Goal: Task Accomplishment & Management: Use online tool/utility

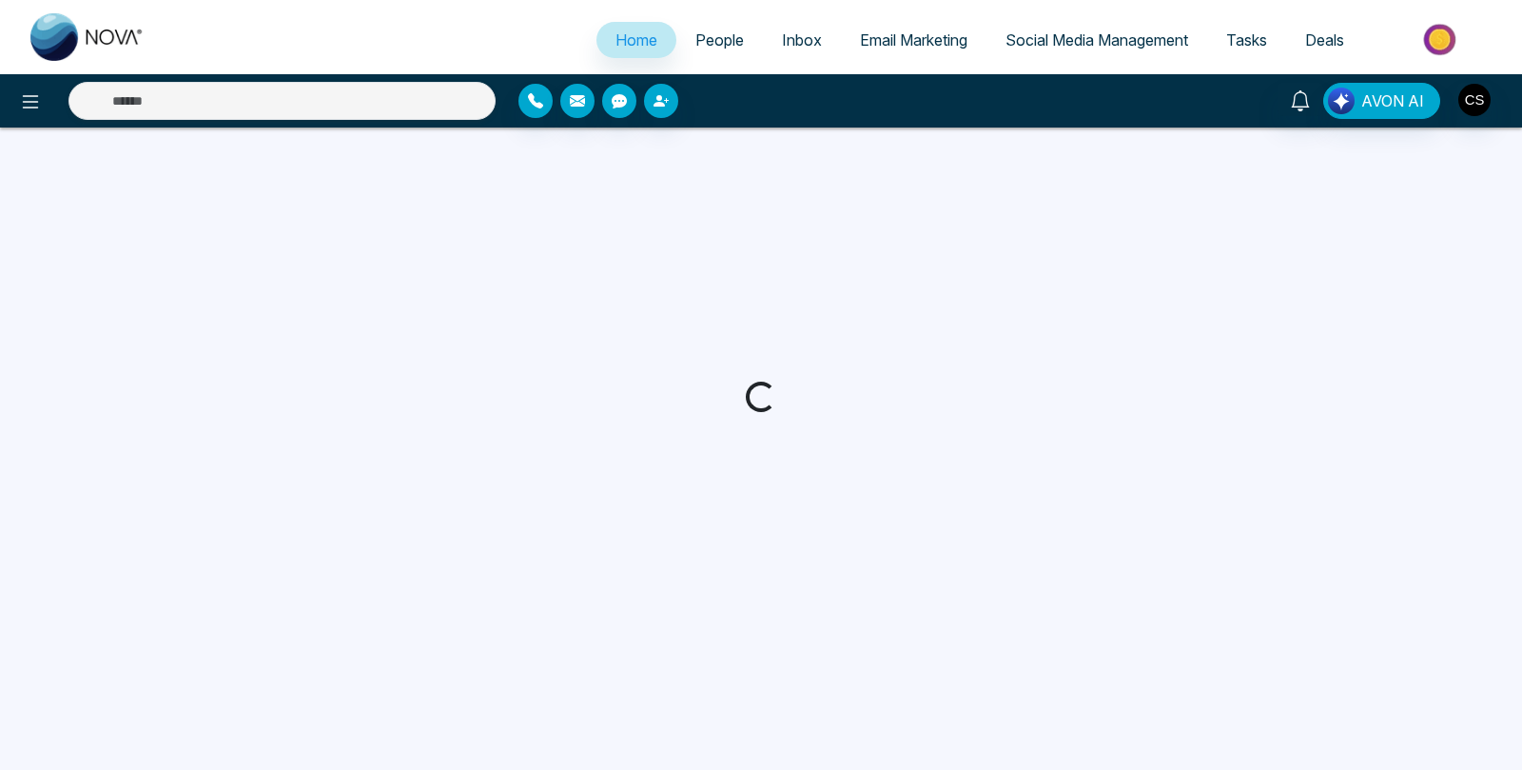
select select "*"
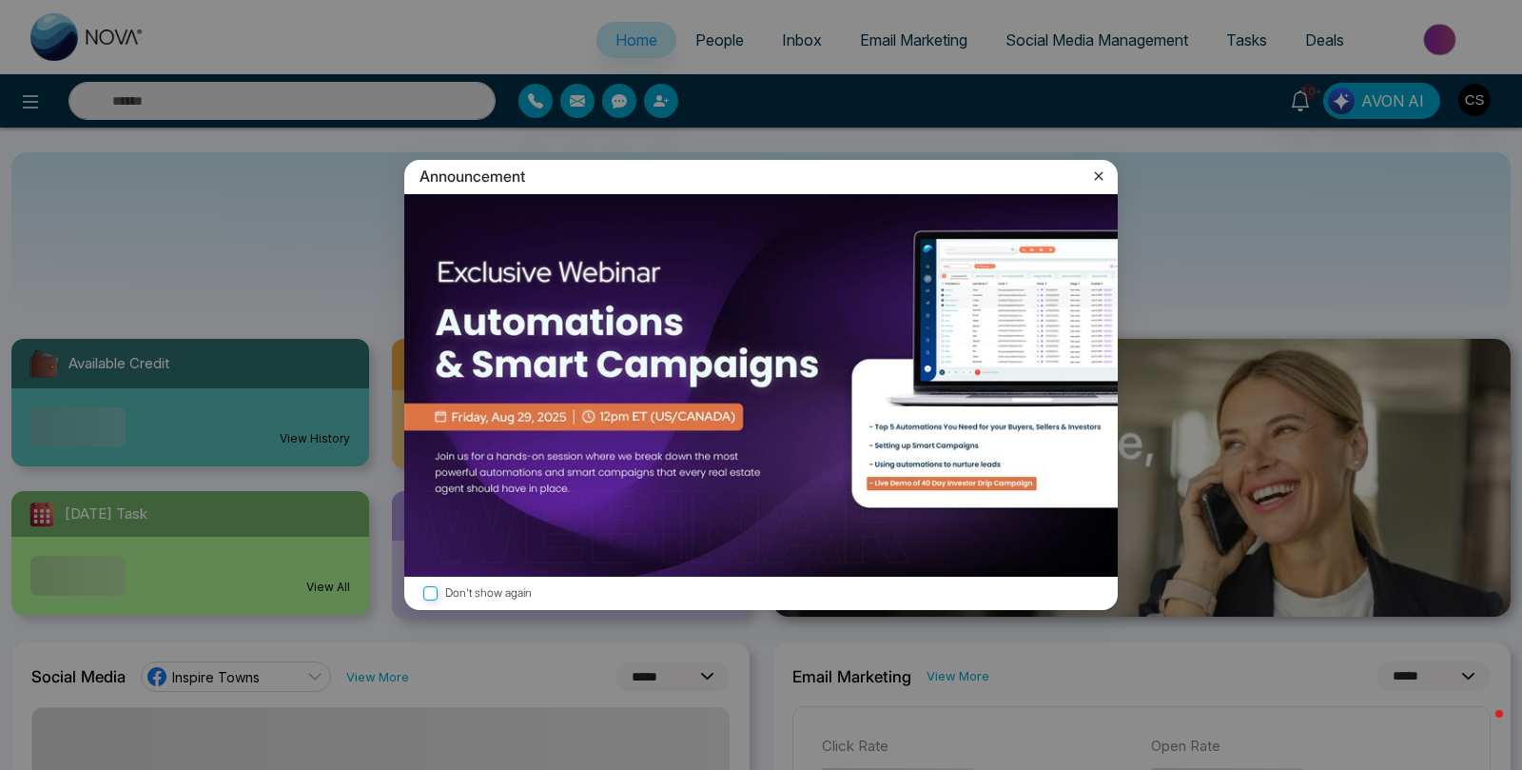
click at [1097, 172] on icon at bounding box center [1098, 175] width 19 height 19
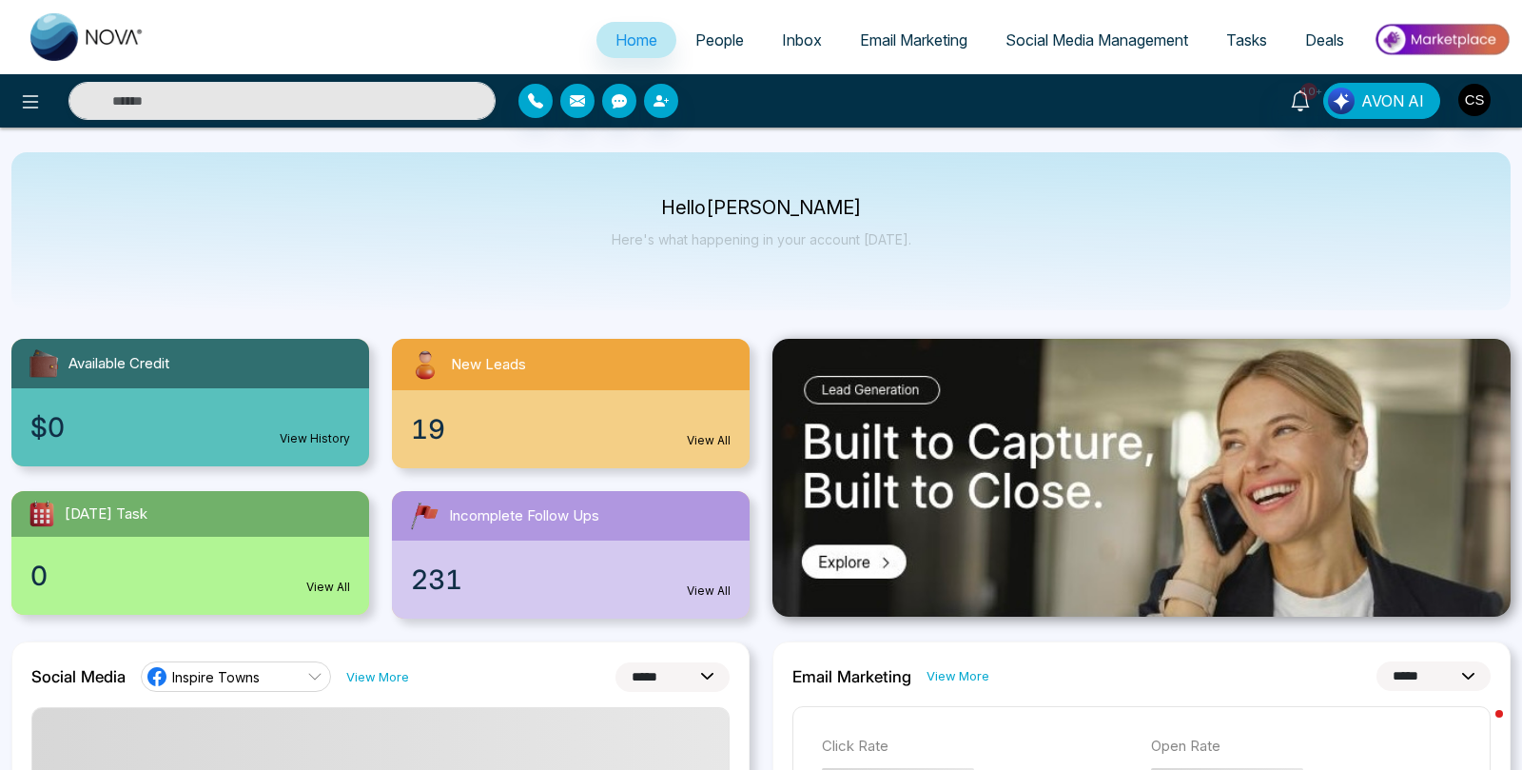
click at [922, 42] on span "Email Marketing" at bounding box center [913, 39] width 107 height 19
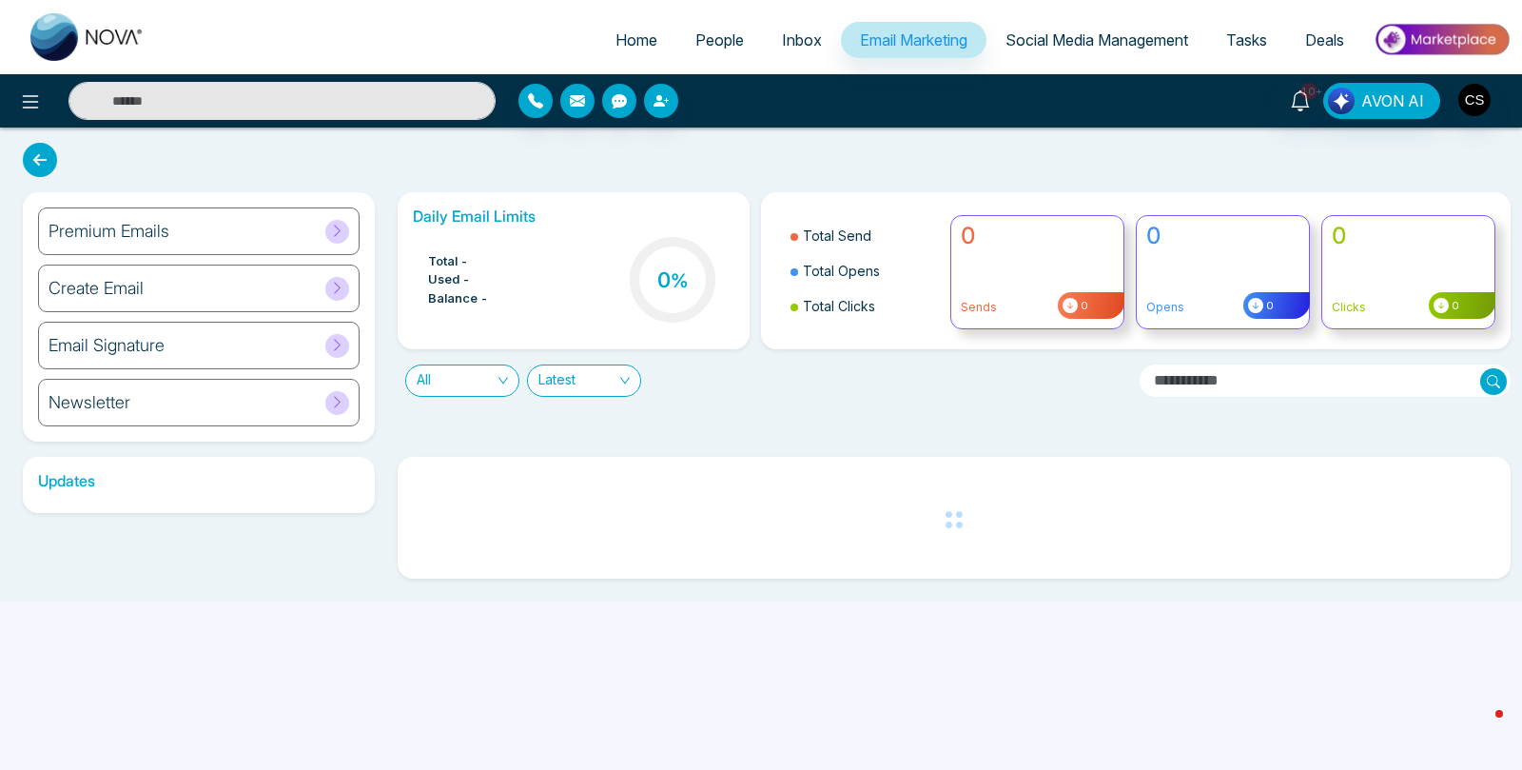
click at [188, 223] on div "Premium Emails" at bounding box center [199, 231] width 322 height 48
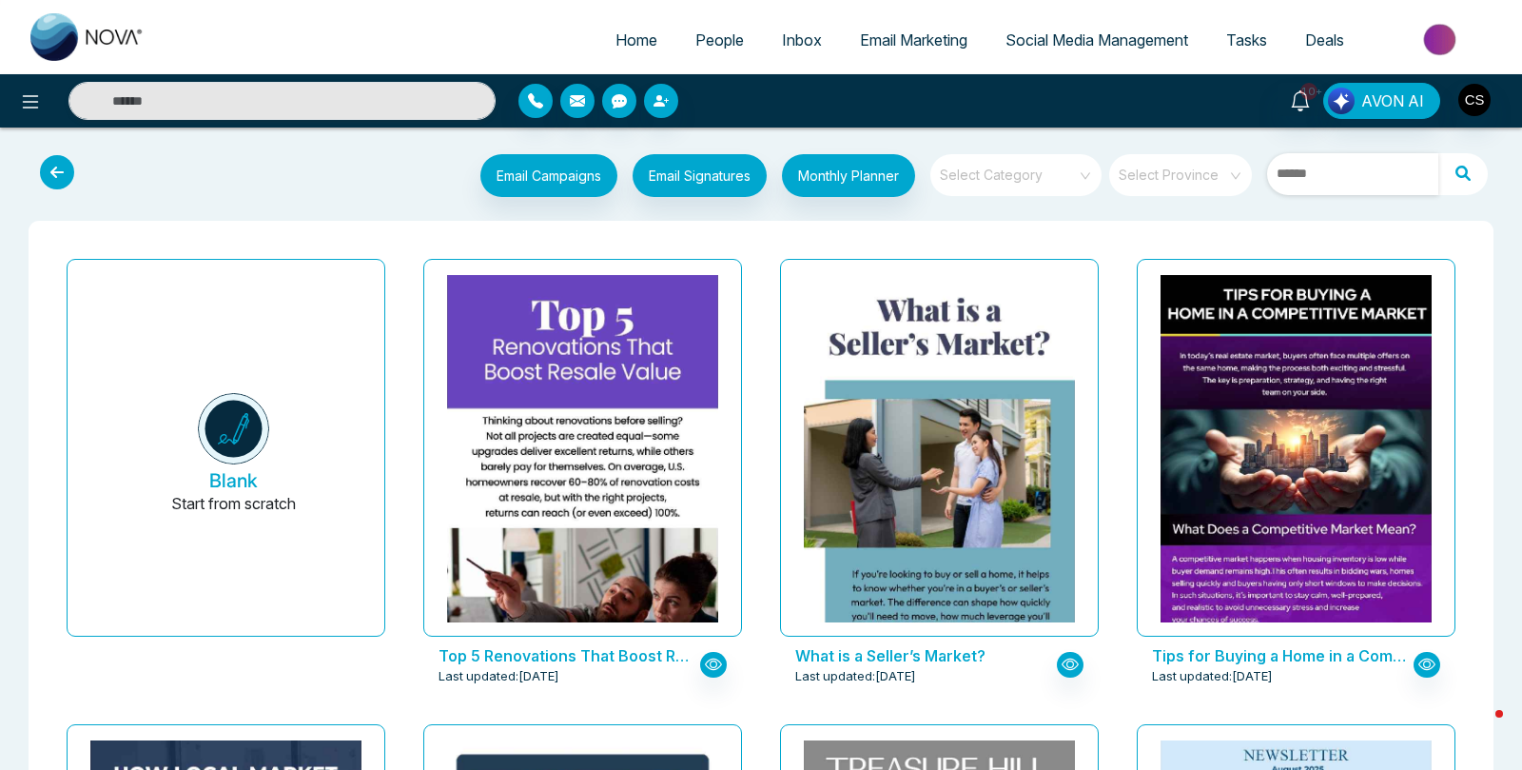
click at [1356, 187] on input "text" at bounding box center [1352, 174] width 171 height 42
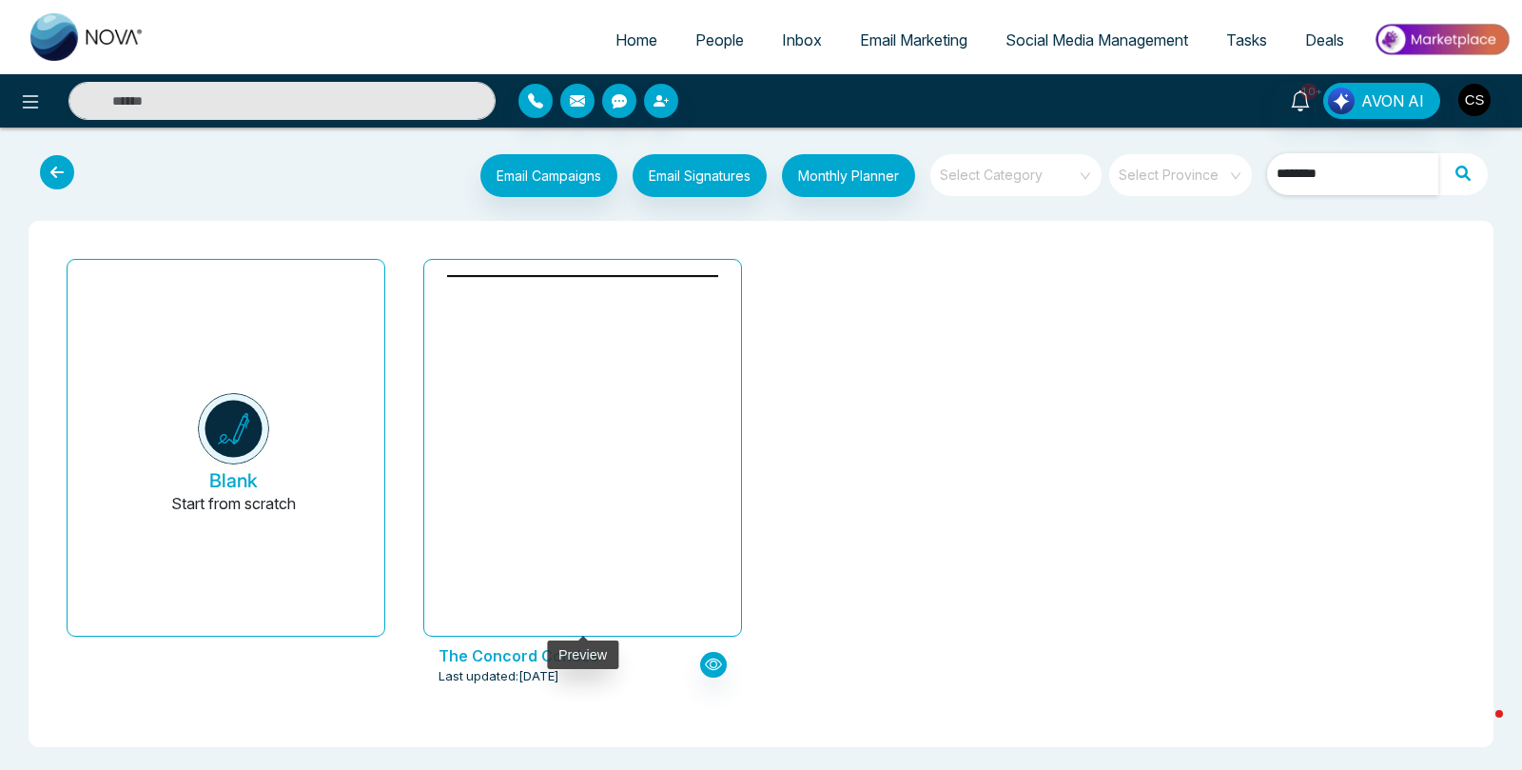
type input "*******"
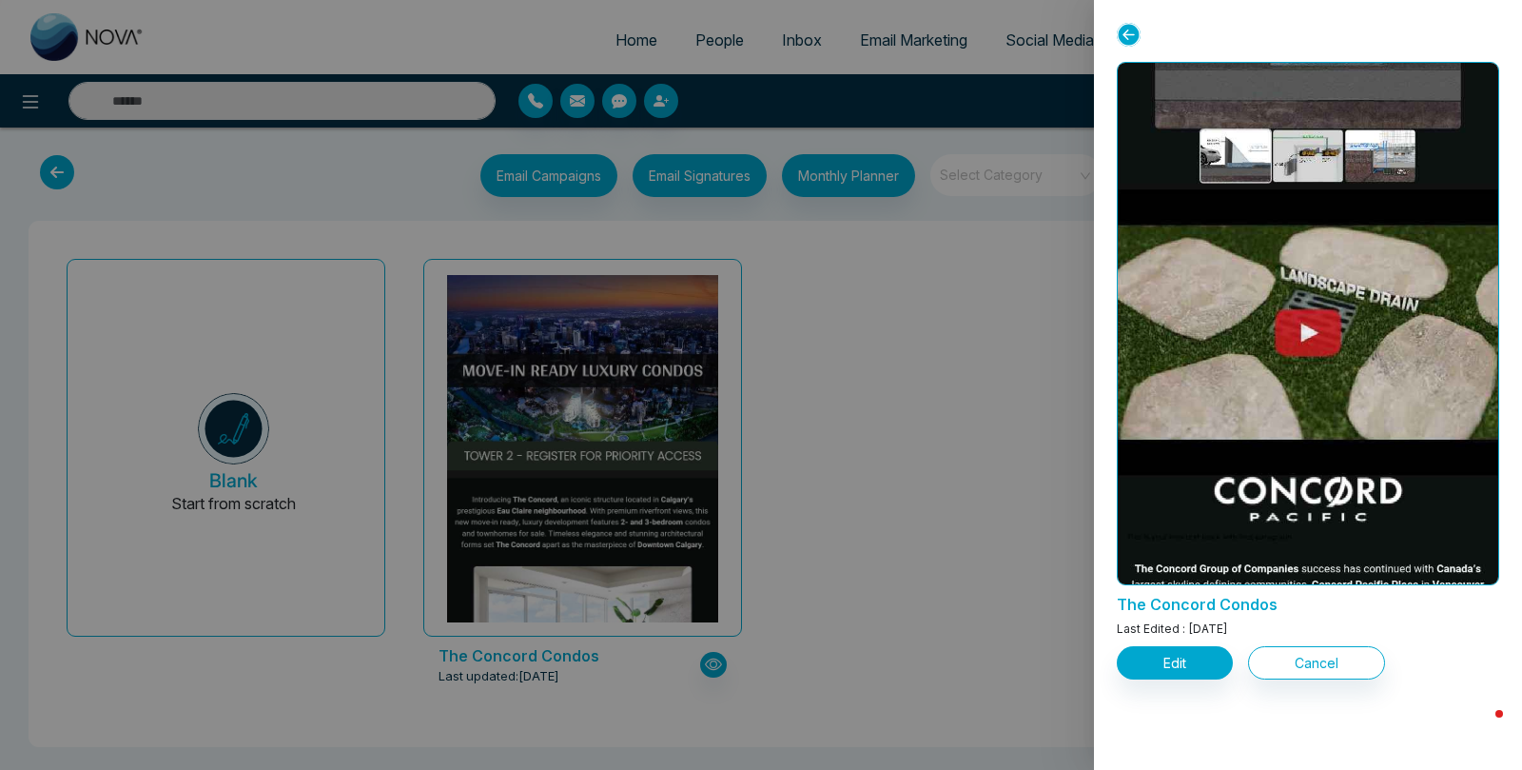
scroll to position [2680, 0]
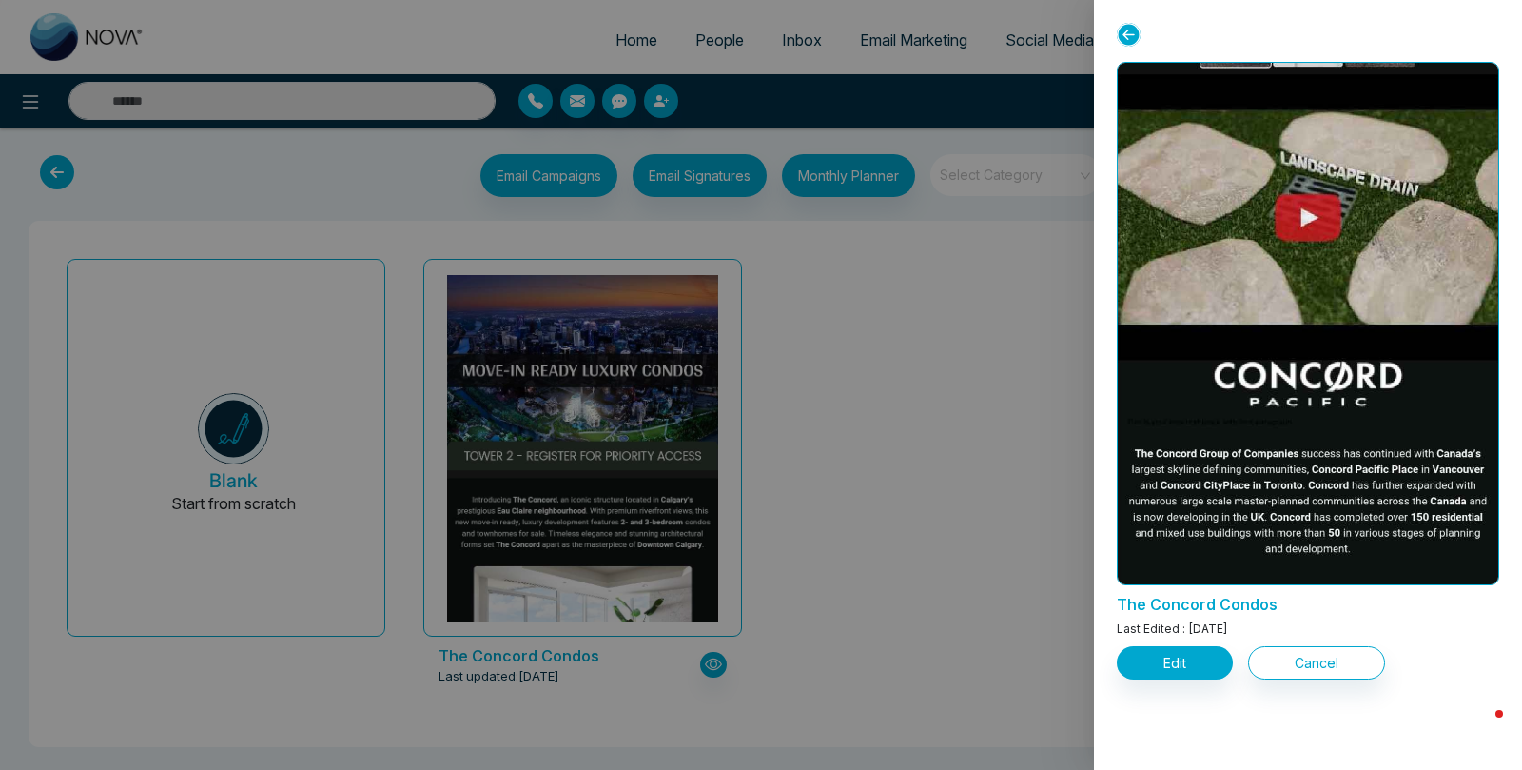
click at [999, 412] on div at bounding box center [761, 385] width 1522 height 770
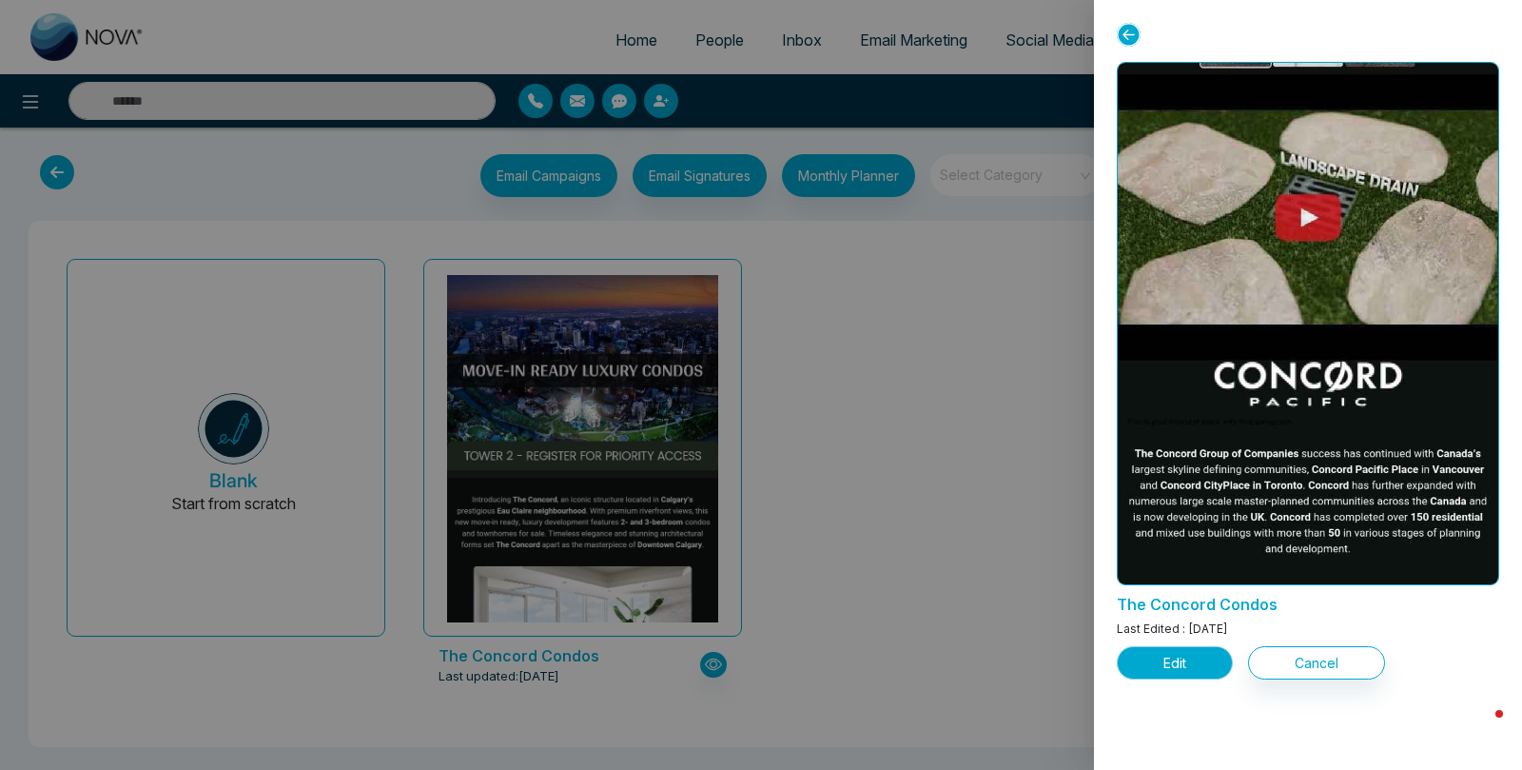
click at [1181, 660] on button "Edit" at bounding box center [1175, 662] width 116 height 33
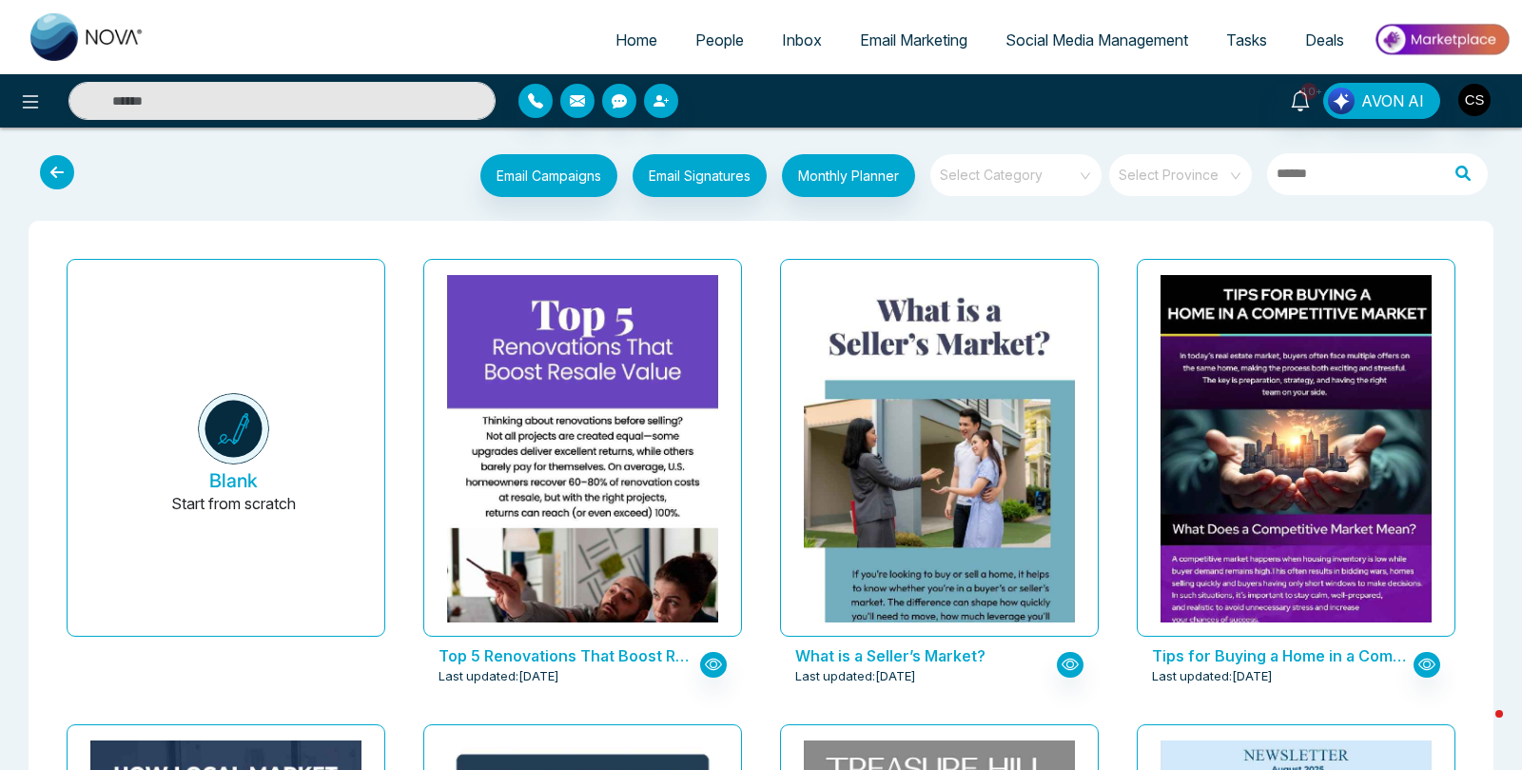
scroll to position [174, 0]
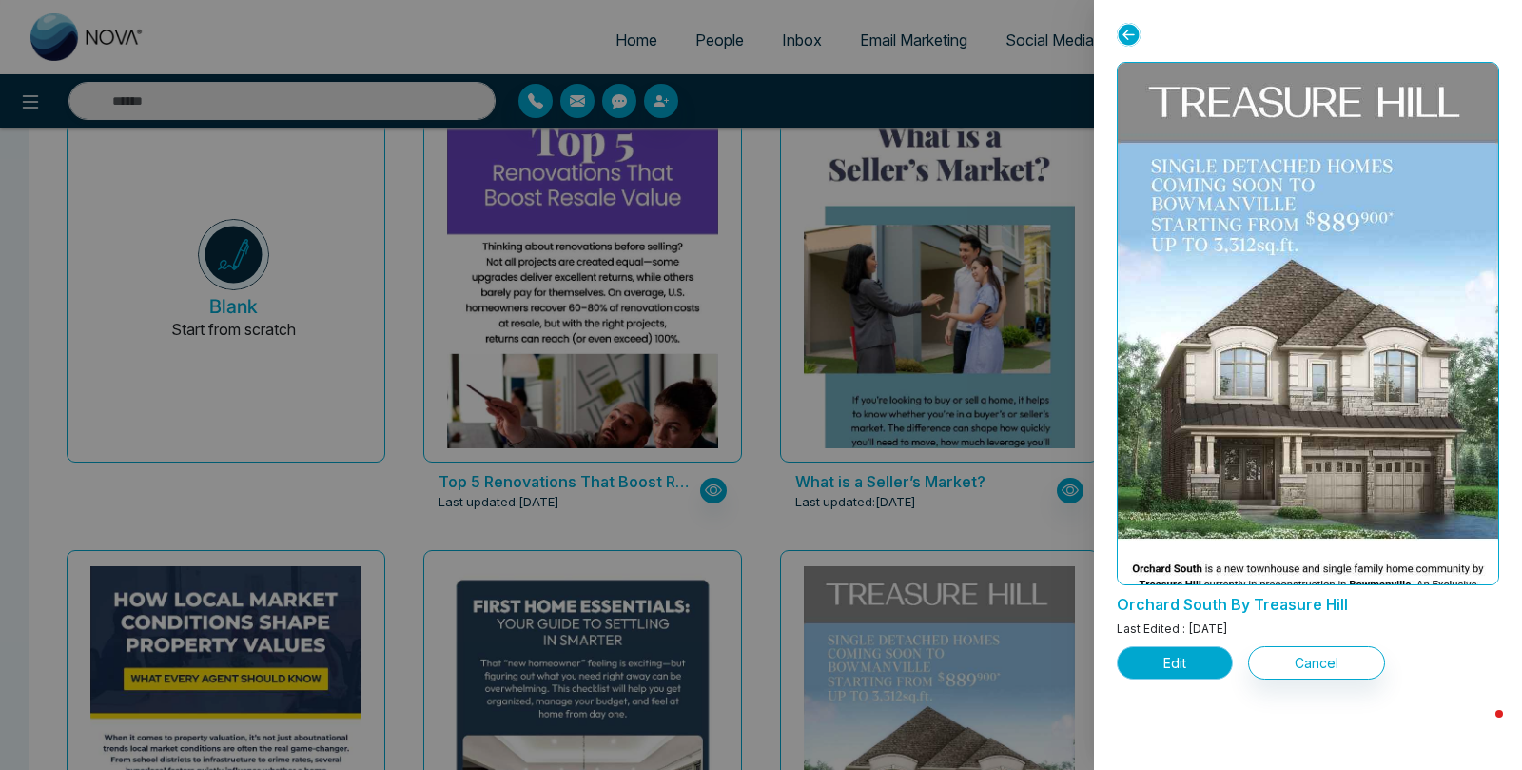
click at [1162, 661] on button "Edit" at bounding box center [1175, 662] width 116 height 33
